Goal: Task Accomplishment & Management: Manage account settings

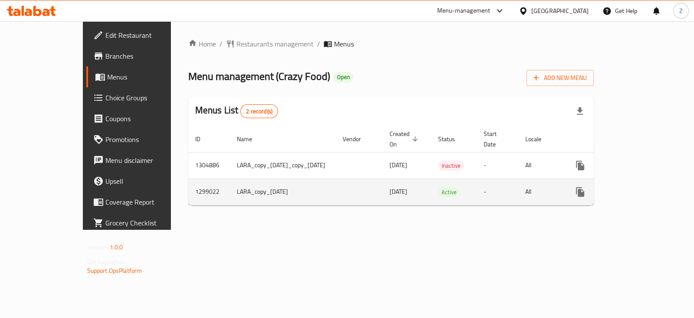
click at [648, 187] on icon "enhanced table" at bounding box center [643, 192] width 10 height 10
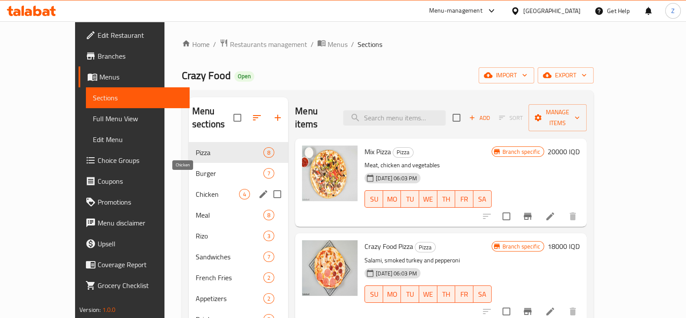
click at [196, 189] on span "Chicken" at bounding box center [217, 194] width 43 height 10
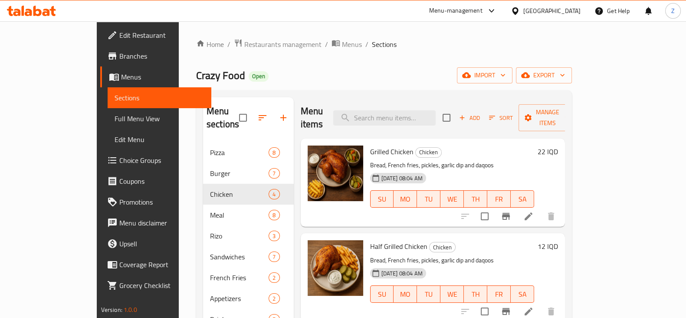
click at [558, 145] on h6 "22 IQD" at bounding box center [548, 151] width 20 height 12
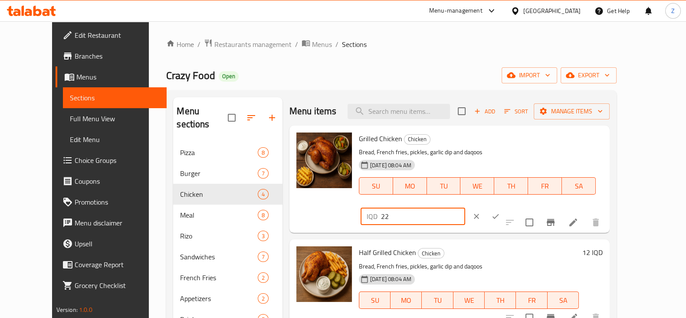
click at [465, 207] on input "22" at bounding box center [423, 215] width 84 height 17
type input "22000"
click at [500, 212] on icon "ok" at bounding box center [495, 216] width 9 height 9
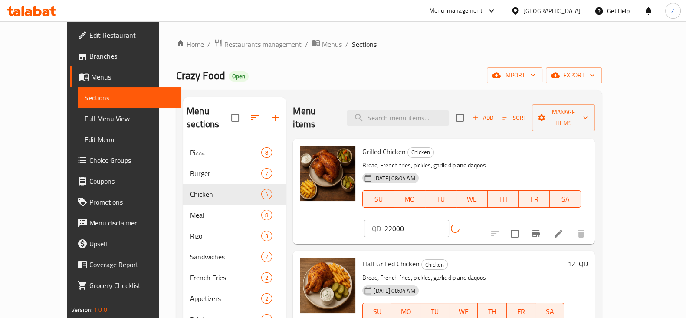
click at [588, 257] on h6 "12 IQD" at bounding box center [578, 263] width 20 height 12
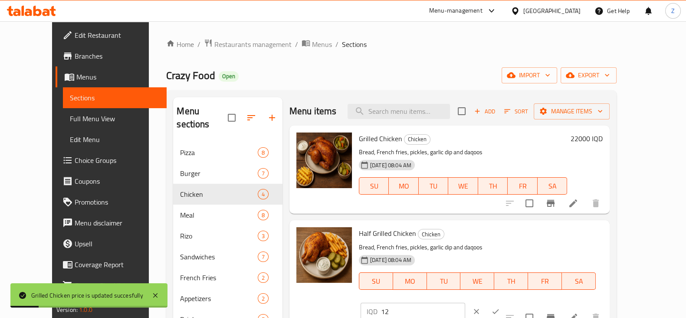
click at [465, 302] on input "12" at bounding box center [423, 310] width 84 height 17
type input "12000"
click at [500, 307] on icon "ok" at bounding box center [495, 311] width 9 height 9
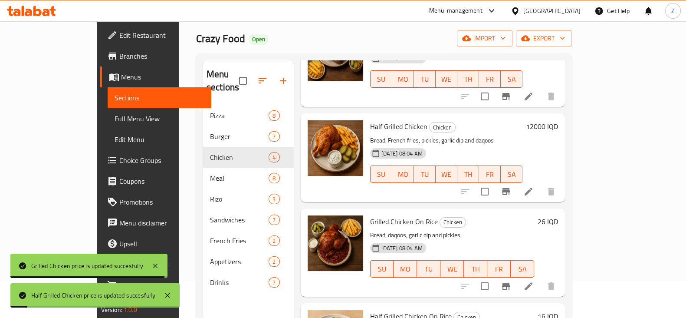
scroll to position [54, 0]
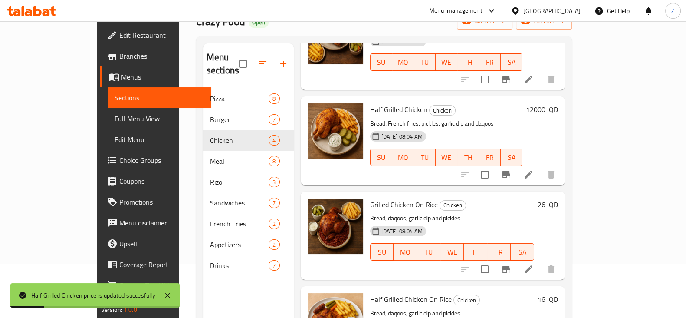
click at [558, 198] on h6 "26 IQD" at bounding box center [548, 204] width 20 height 12
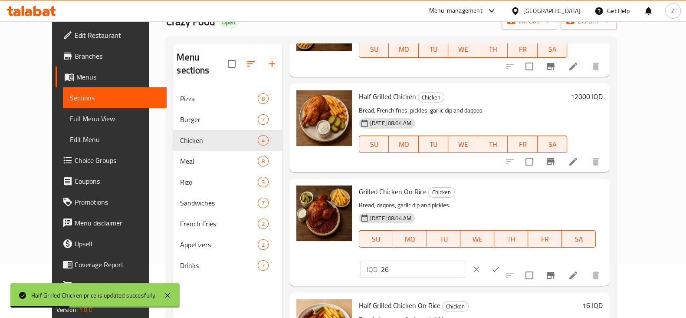
click at [465, 260] on input "26" at bounding box center [423, 268] width 84 height 17
type input "26000"
click at [500, 265] on icon "ok" at bounding box center [495, 269] width 9 height 9
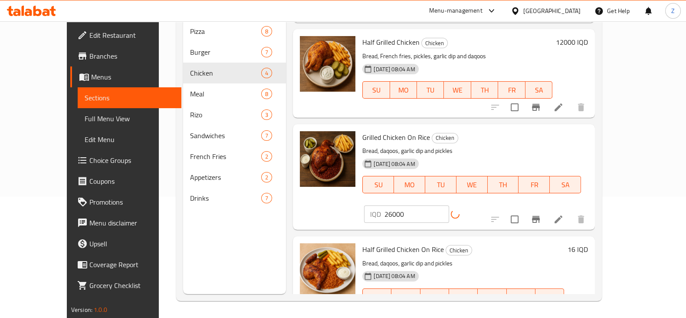
scroll to position [122, 0]
click at [588, 243] on h6 "16 IQD" at bounding box center [578, 249] width 20 height 12
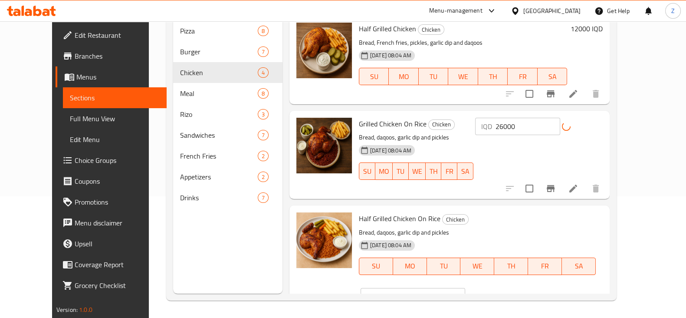
click at [465, 288] on input "16" at bounding box center [423, 296] width 84 height 17
type input "16000"
click at [500, 292] on icon "ok" at bounding box center [495, 296] width 9 height 9
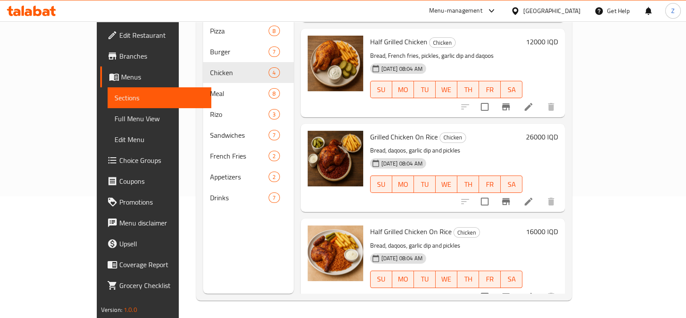
scroll to position [67, 0]
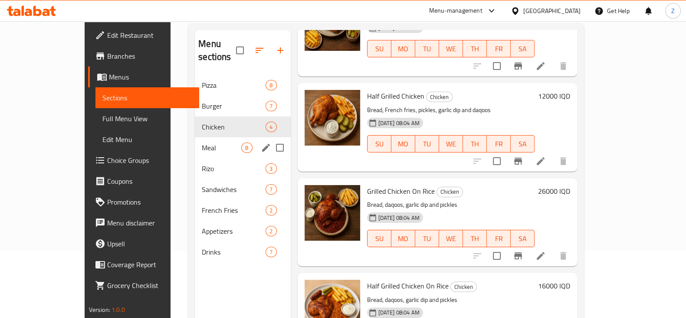
click at [202, 142] on span "Meal" at bounding box center [221, 147] width 39 height 10
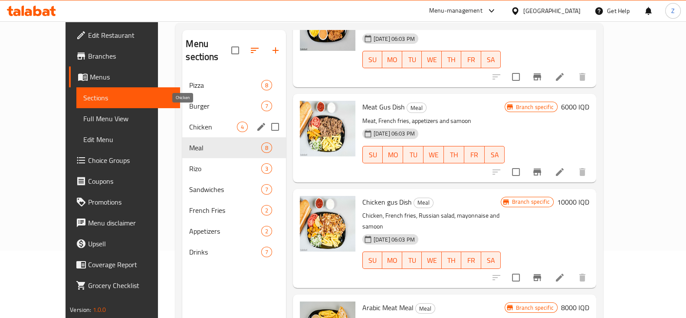
click at [191, 122] on span "Chicken" at bounding box center [212, 127] width 47 height 10
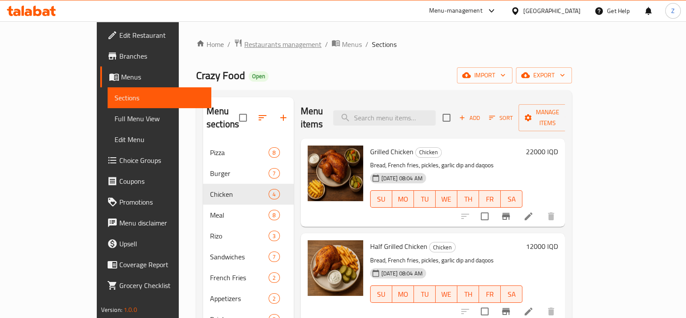
click at [244, 48] on span "Restaurants management" at bounding box center [282, 44] width 77 height 10
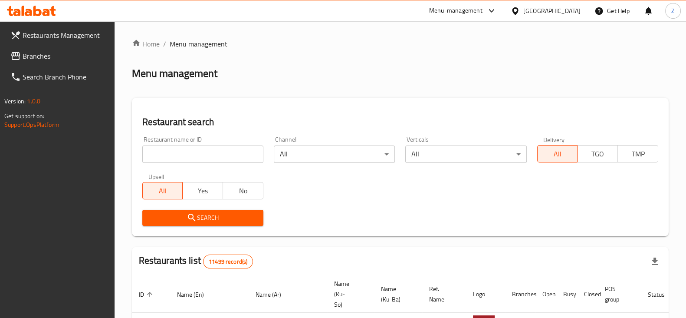
click at [224, 148] on div "Home / Menu management Menu management Restaurant search Restaurant name or ID …" at bounding box center [400, 318] width 537 height 559
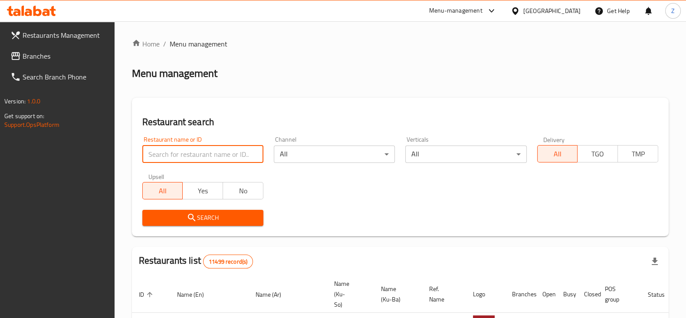
click at [224, 148] on input "search" at bounding box center [202, 153] width 121 height 17
type input "Big Bee"
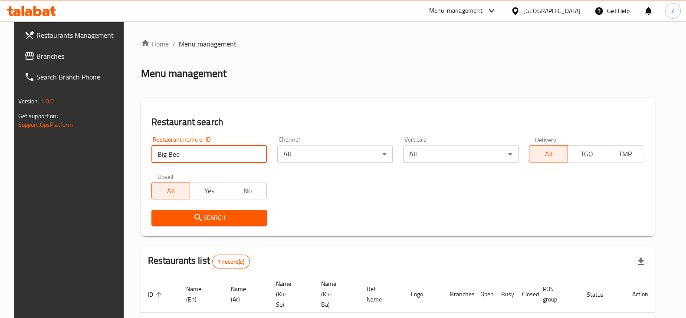
scroll to position [62, 0]
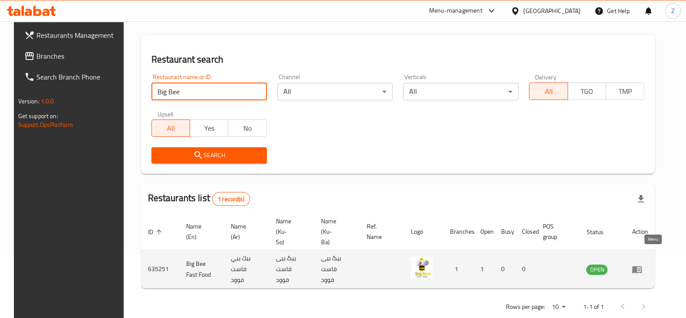
click at [641, 268] on icon "enhanced table" at bounding box center [639, 269] width 3 height 3
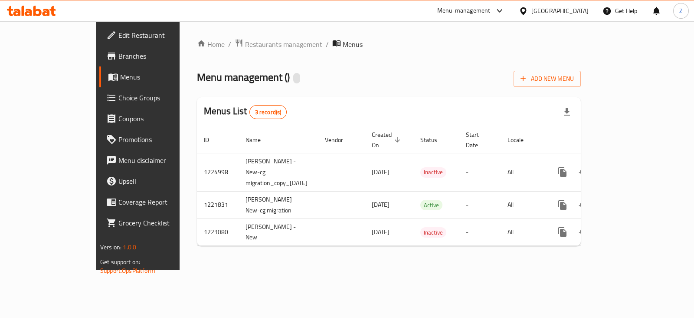
click at [99, 40] on link "Edit Restaurant" at bounding box center [155, 35] width 112 height 21
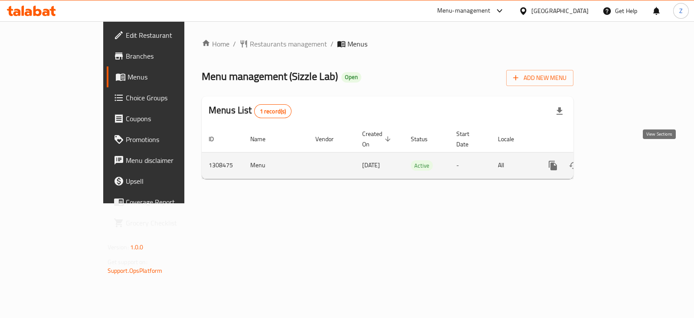
click at [620, 161] on icon "enhanced table" at bounding box center [616, 165] width 8 height 8
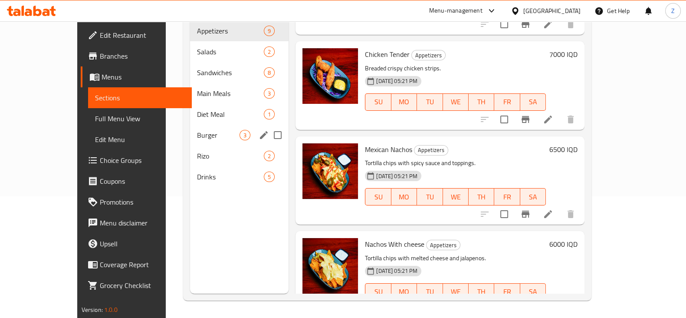
scroll to position [449, 0]
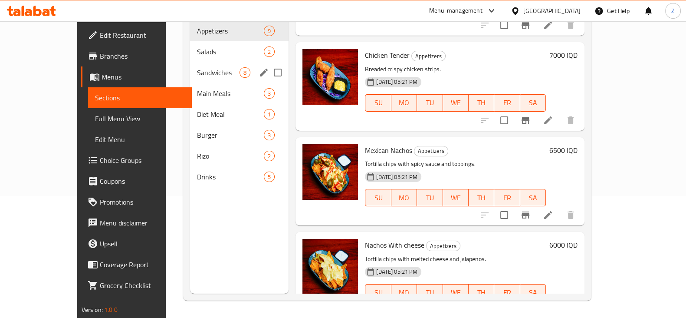
click at [190, 41] on div "Salads 2" at bounding box center [239, 51] width 99 height 21
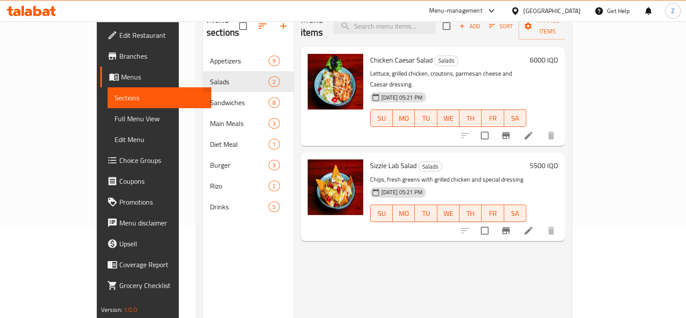
scroll to position [67, 0]
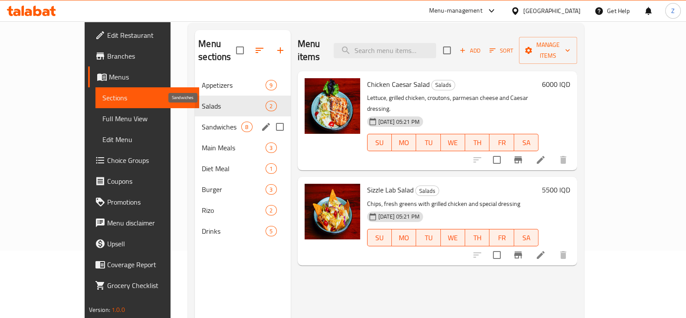
click at [202, 122] on span "Sandwiches" at bounding box center [221, 127] width 39 height 10
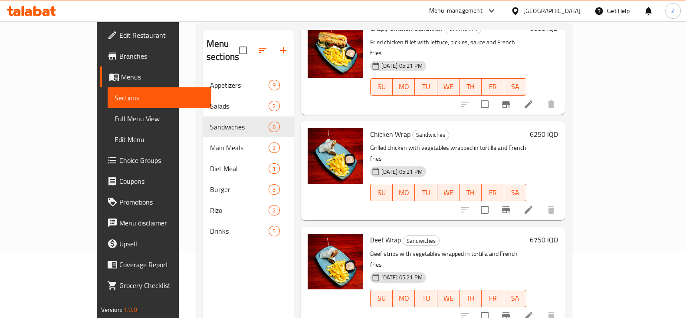
scroll to position [163, 0]
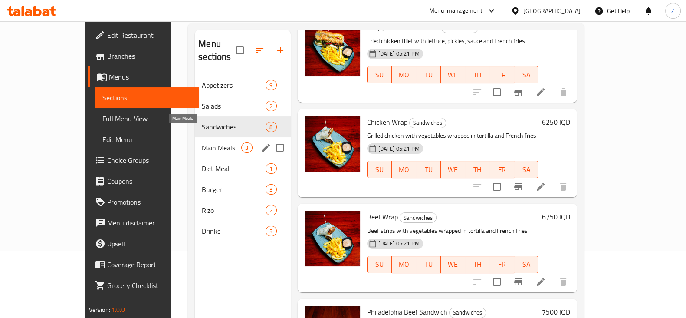
click at [202, 142] on span "Main Meals" at bounding box center [221, 147] width 39 height 10
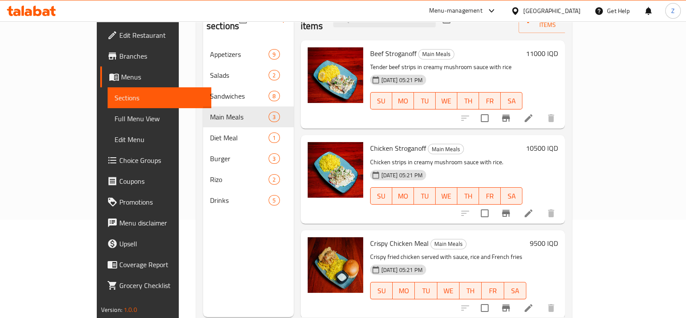
scroll to position [122, 0]
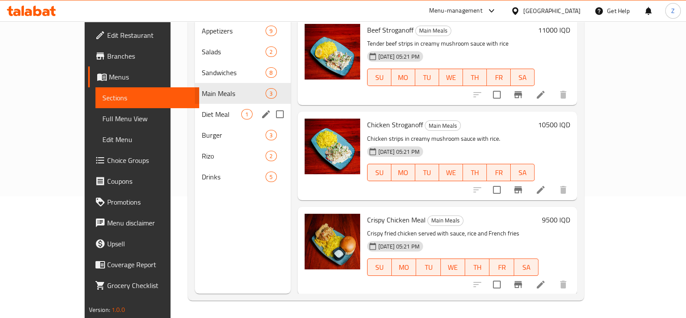
click at [195, 104] on div "Diet Meal 1" at bounding box center [242, 114] width 95 height 21
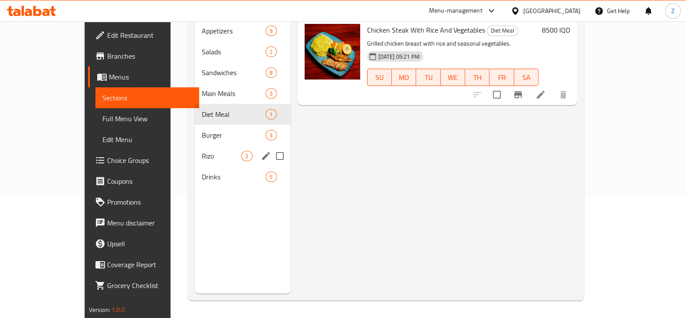
click at [202, 130] on span "Burger" at bounding box center [234, 135] width 64 height 10
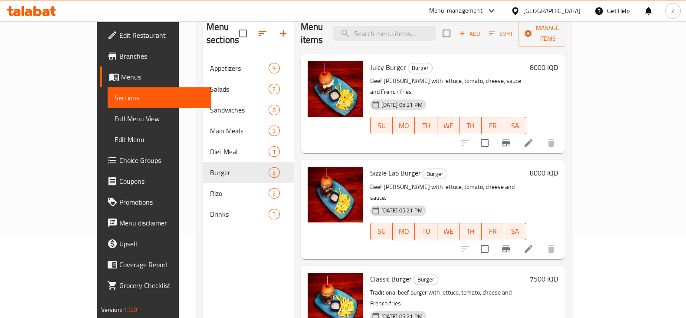
scroll to position [67, 0]
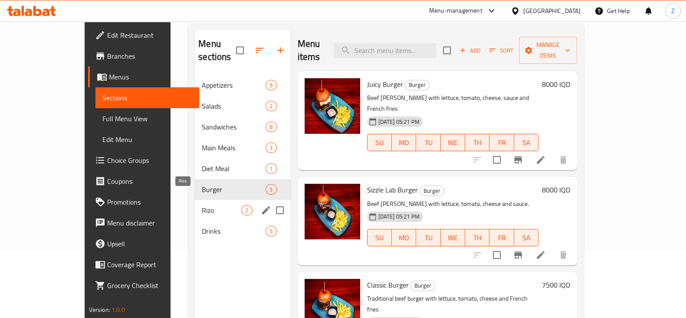
click at [202, 205] on span "Rizo" at bounding box center [221, 210] width 39 height 10
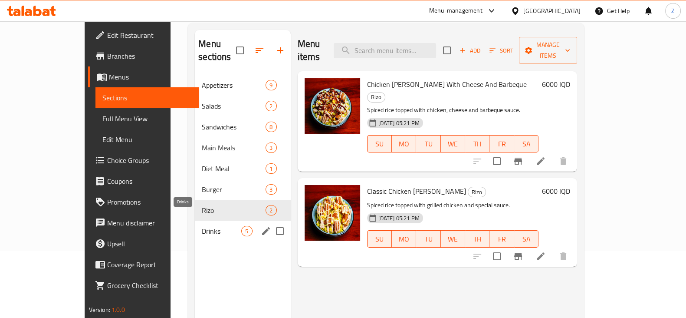
click at [202, 226] on span "Drinks" at bounding box center [221, 231] width 39 height 10
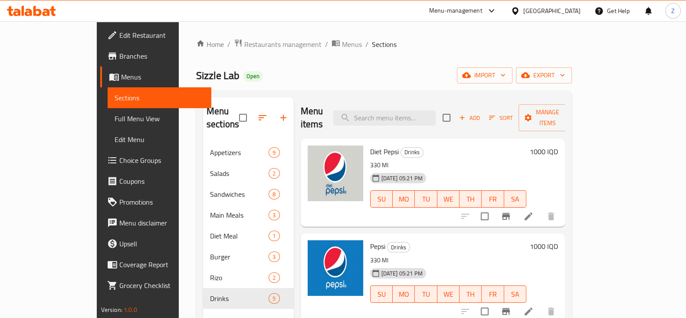
click at [119, 57] on span "Branches" at bounding box center [161, 56] width 85 height 10
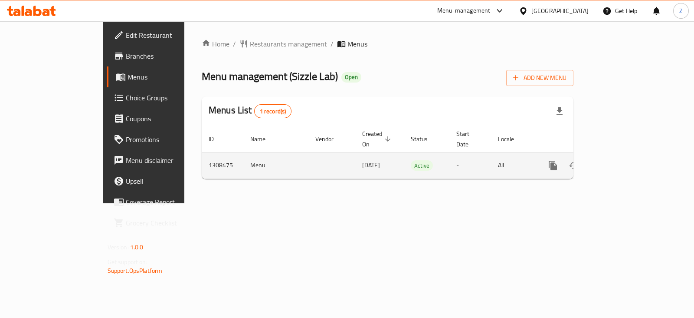
click at [621, 160] on icon "enhanced table" at bounding box center [616, 165] width 10 height 10
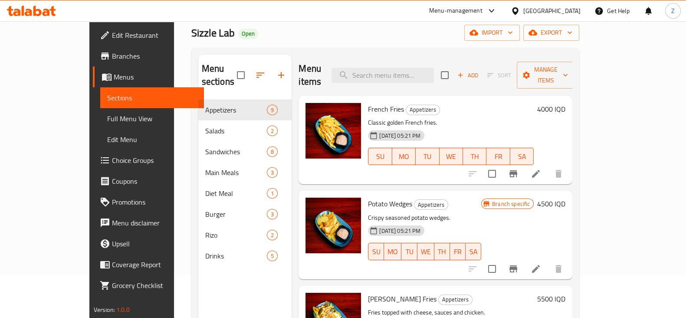
scroll to position [108, 0]
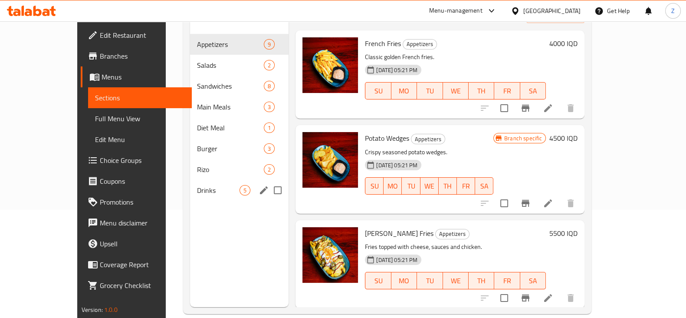
click at [197, 185] on span "Drinks" at bounding box center [218, 190] width 43 height 10
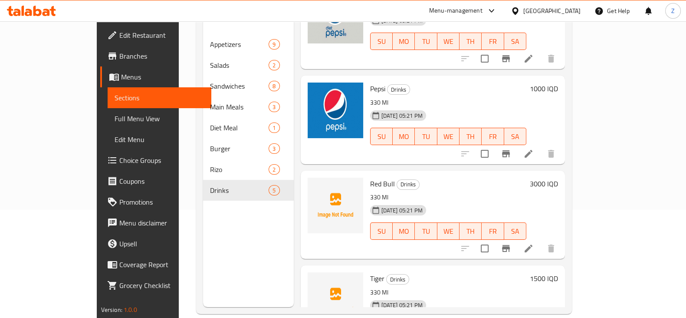
scroll to position [108, 0]
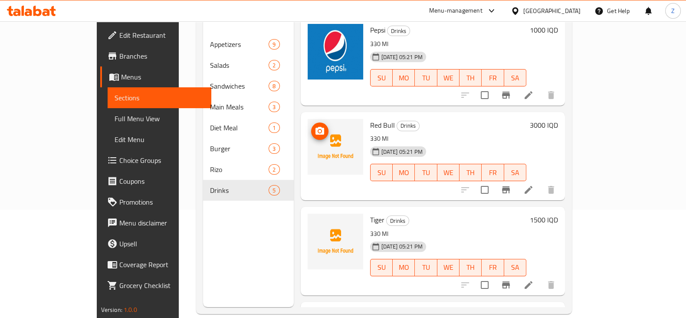
click at [316, 127] on icon "upload picture" at bounding box center [320, 131] width 9 height 8
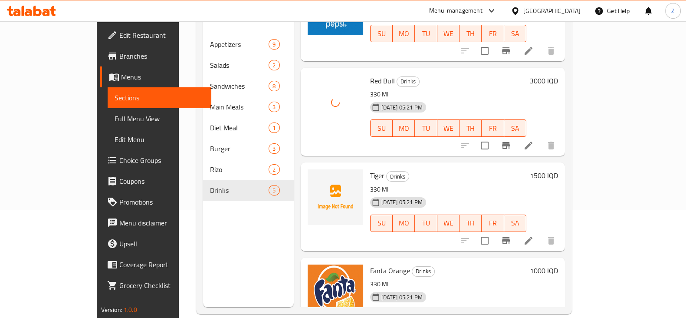
scroll to position [163, 0]
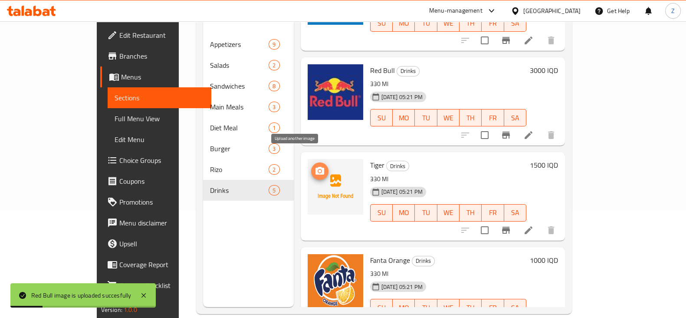
click at [316, 167] on icon "upload picture" at bounding box center [320, 171] width 9 height 8
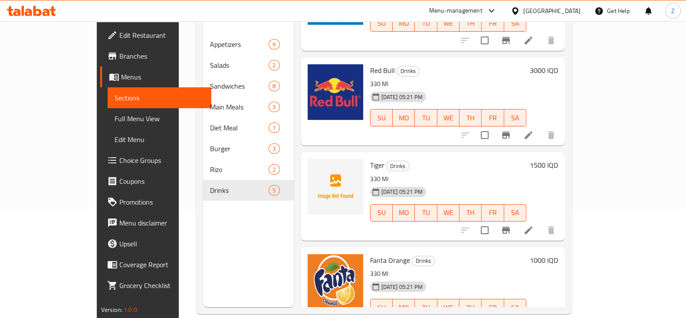
click at [239, 227] on div "Menu sections Appetizers 9 Salads 2 Sandwiches 8 Main Meals 3 Diet Meal 1 Burge…" at bounding box center [248, 148] width 91 height 318
click at [35, 17] on div at bounding box center [31, 10] width 63 height 17
click at [35, 9] on icon at bounding box center [37, 11] width 8 height 10
